Goal: Information Seeking & Learning: Learn about a topic

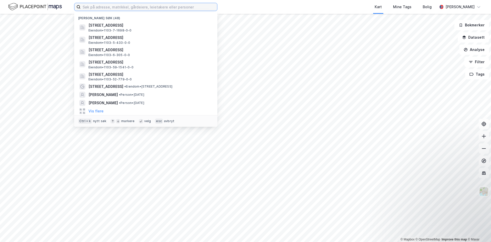
click at [185, 8] on input at bounding box center [149, 7] width 137 height 8
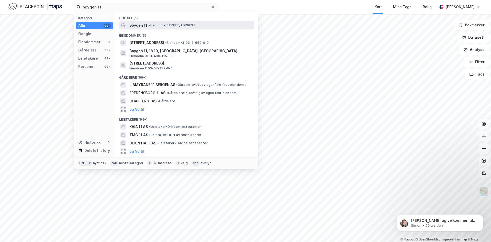
click at [184, 22] on div "Bøygen 11 • Eiendom • [STREET_ADDRESS]" at bounding box center [191, 25] width 124 height 6
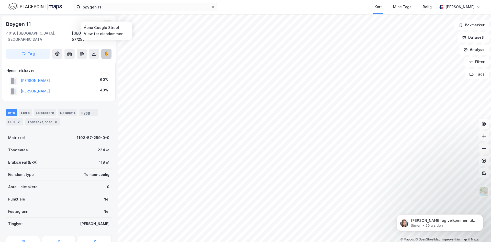
click at [105, 51] on image at bounding box center [106, 53] width 3 height 5
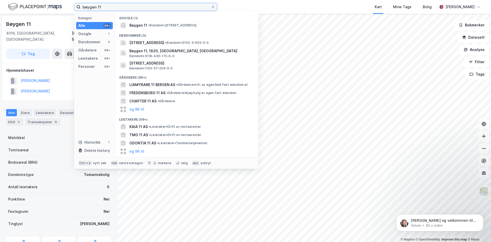
drag, startPoint x: 121, startPoint y: 8, endPoint x: 28, endPoint y: 7, distance: 92.8
click at [29, 7] on div "bøygen 11 Kategori Alle 99+ Google 1 Eiendommer 3 Gårdeiere 99+ Leietakere 99+ …" at bounding box center [245, 7] width 491 height 14
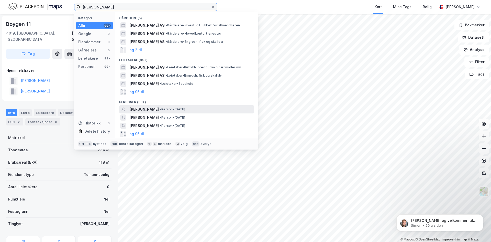
type input "[PERSON_NAME]"
click at [159, 109] on span "[PERSON_NAME]" at bounding box center [143, 109] width 29 height 6
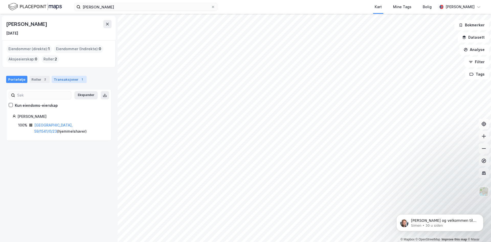
click at [69, 79] on div "Transaksjoner 1" at bounding box center [69, 79] width 35 height 7
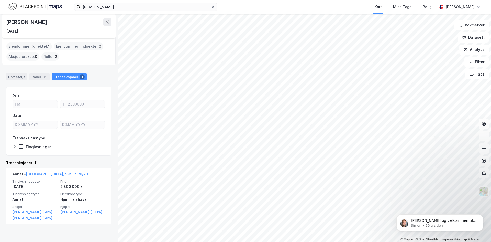
scroll to position [3, 0]
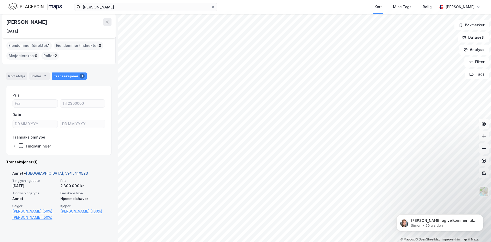
click at [54, 173] on link "[GEOGRAPHIC_DATA], 59/1541/0/23" at bounding box center [57, 173] width 62 height 4
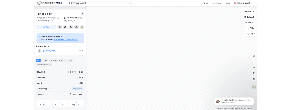
scroll to position [15, 0]
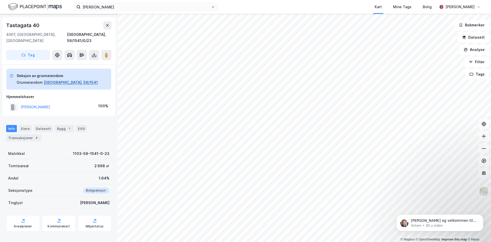
click at [63, 79] on button "[GEOGRAPHIC_DATA], 59/1541" at bounding box center [71, 82] width 54 height 6
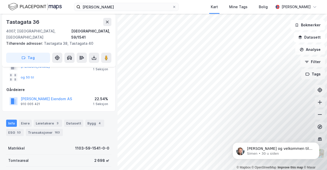
scroll to position [92, 0]
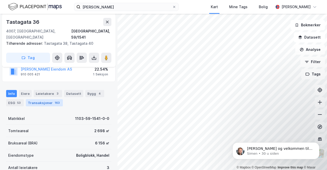
click at [55, 100] on div "163" at bounding box center [57, 102] width 7 height 5
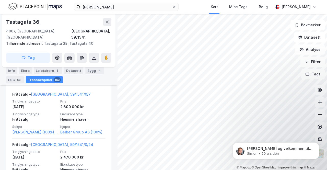
scroll to position [2165, 0]
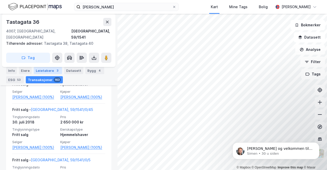
click at [39, 69] on div "Leietakere 3" at bounding box center [48, 70] width 28 height 7
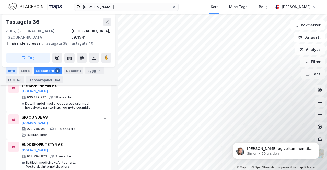
click at [11, 71] on div "Info" at bounding box center [11, 70] width 11 height 7
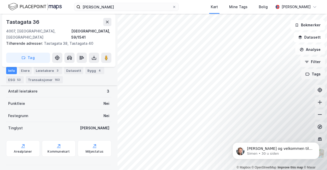
scroll to position [79, 0]
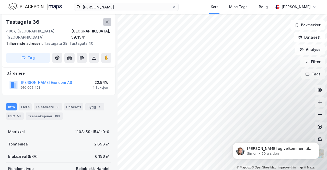
click at [108, 23] on icon at bounding box center [107, 22] width 4 height 4
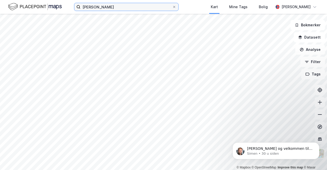
click at [140, 5] on input "[PERSON_NAME]" at bounding box center [127, 7] width 92 height 8
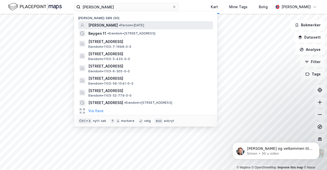
click at [124, 21] on div "[PERSON_NAME] • Person • [DATE]" at bounding box center [145, 25] width 135 height 8
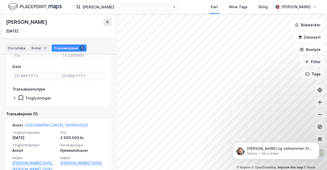
scroll to position [74, 0]
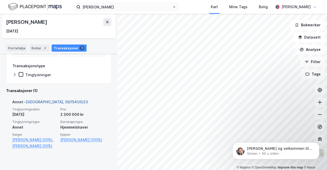
click at [56, 103] on link "[GEOGRAPHIC_DATA], 59/1541/0/23" at bounding box center [57, 102] width 62 height 4
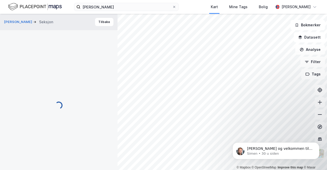
scroll to position [79, 0]
